Goal: Task Accomplishment & Management: Manage account settings

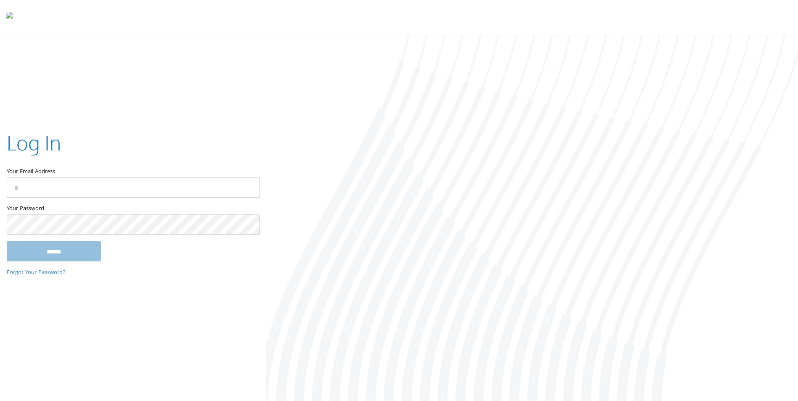
type input "**********"
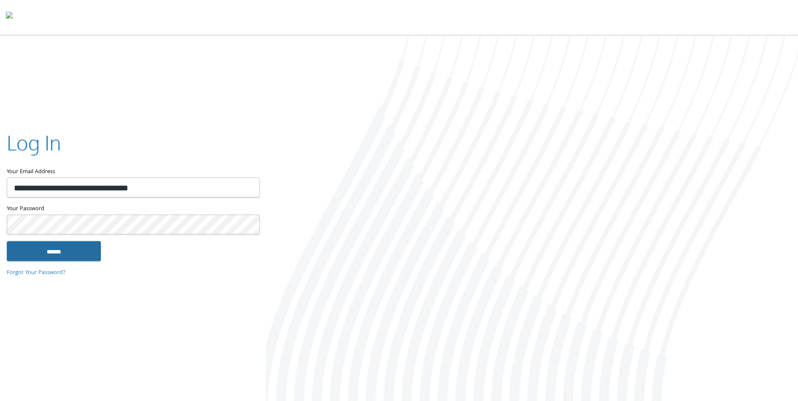
click at [39, 257] on input "******" at bounding box center [54, 251] width 94 height 20
type input "**********"
click at [42, 248] on input "******" at bounding box center [54, 251] width 94 height 20
